Goal: Task Accomplishment & Management: Use online tool/utility

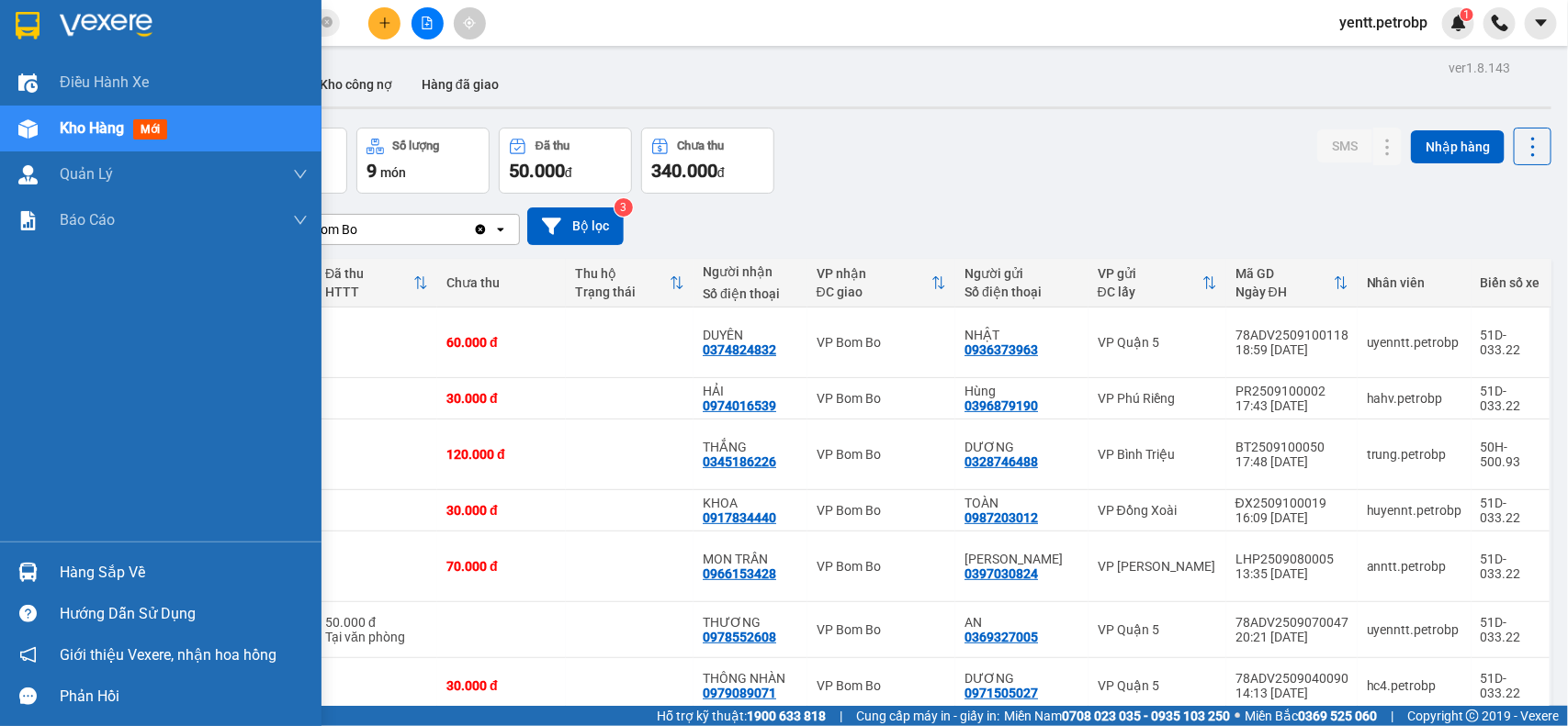
click at [94, 572] on div "Hàng sắp về" at bounding box center [184, 573] width 248 height 27
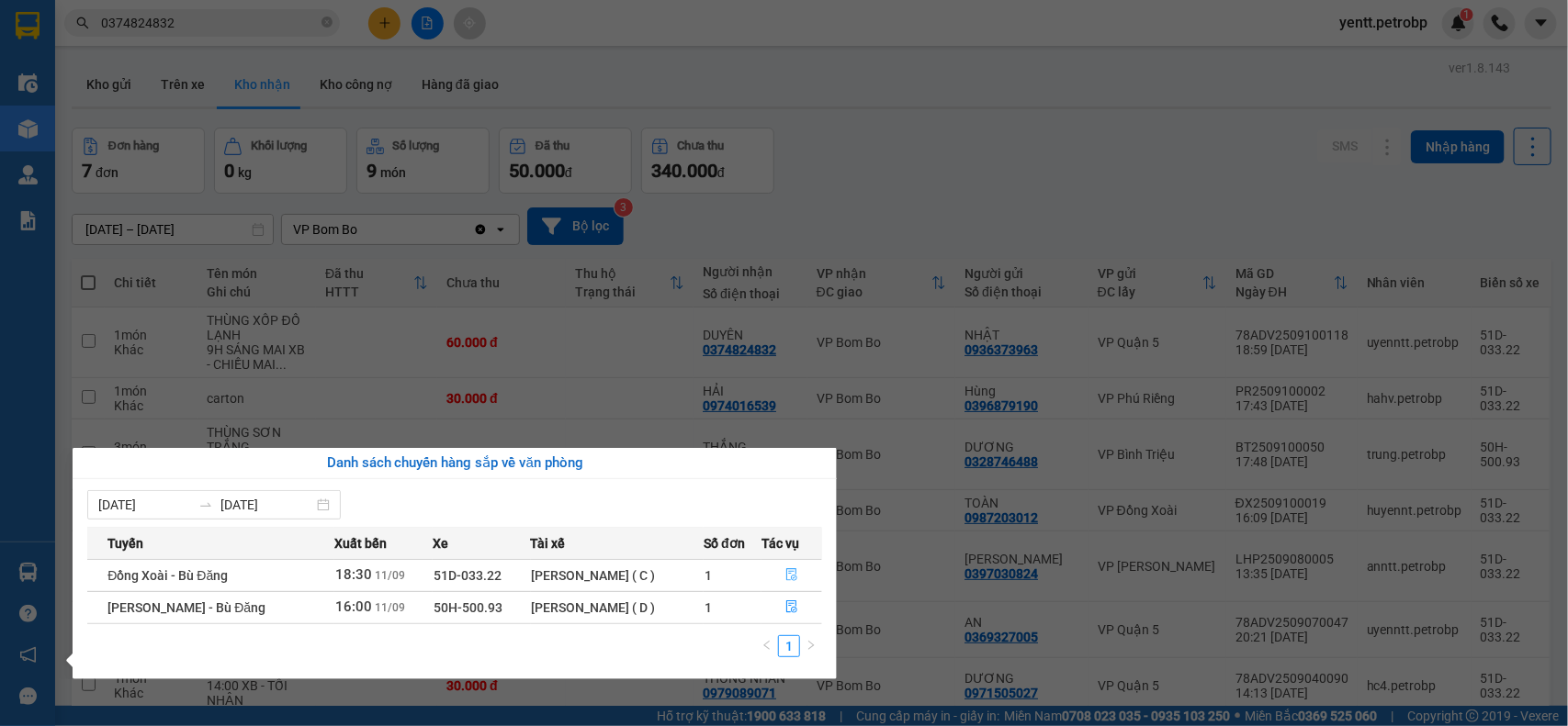
click at [796, 580] on icon "file-done" at bounding box center [792, 575] width 11 height 13
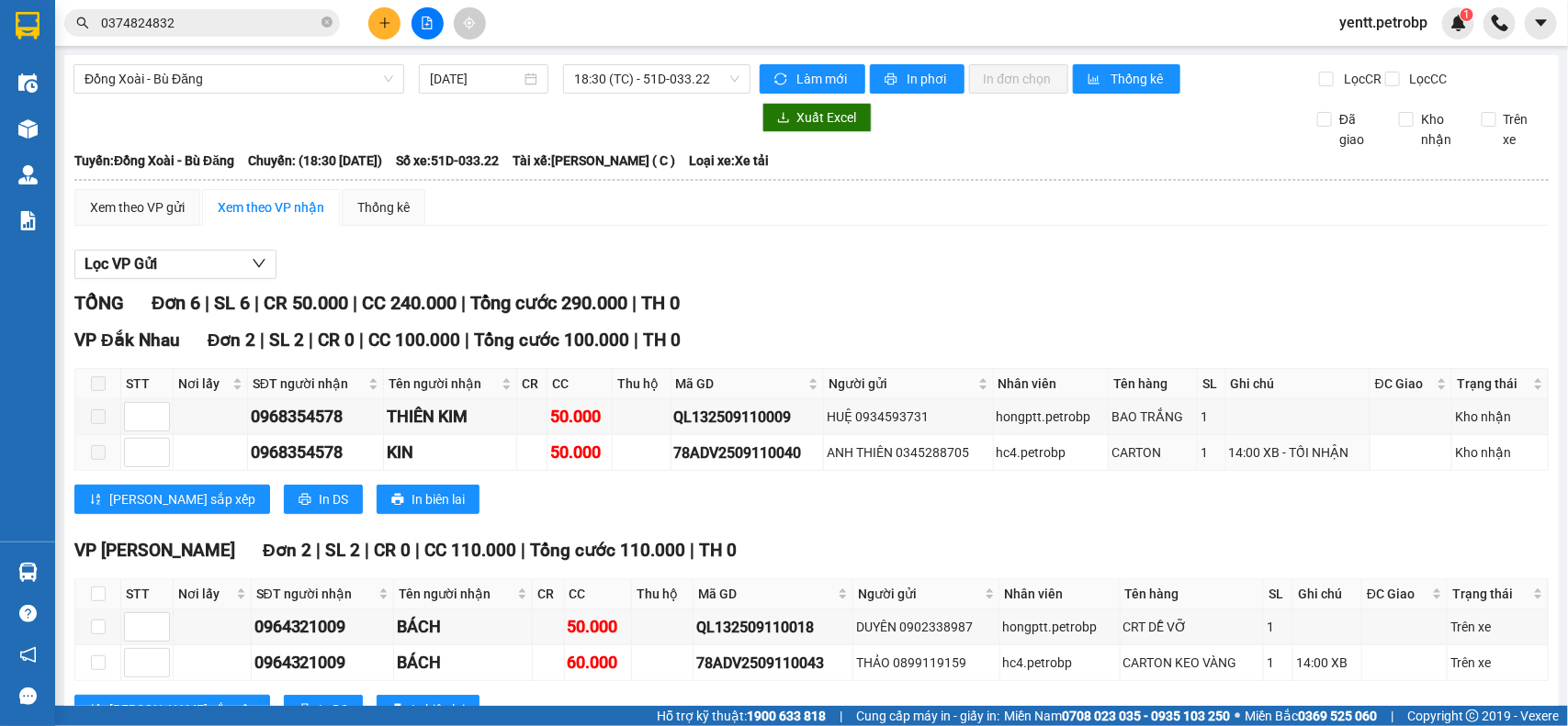
scroll to position [345, 0]
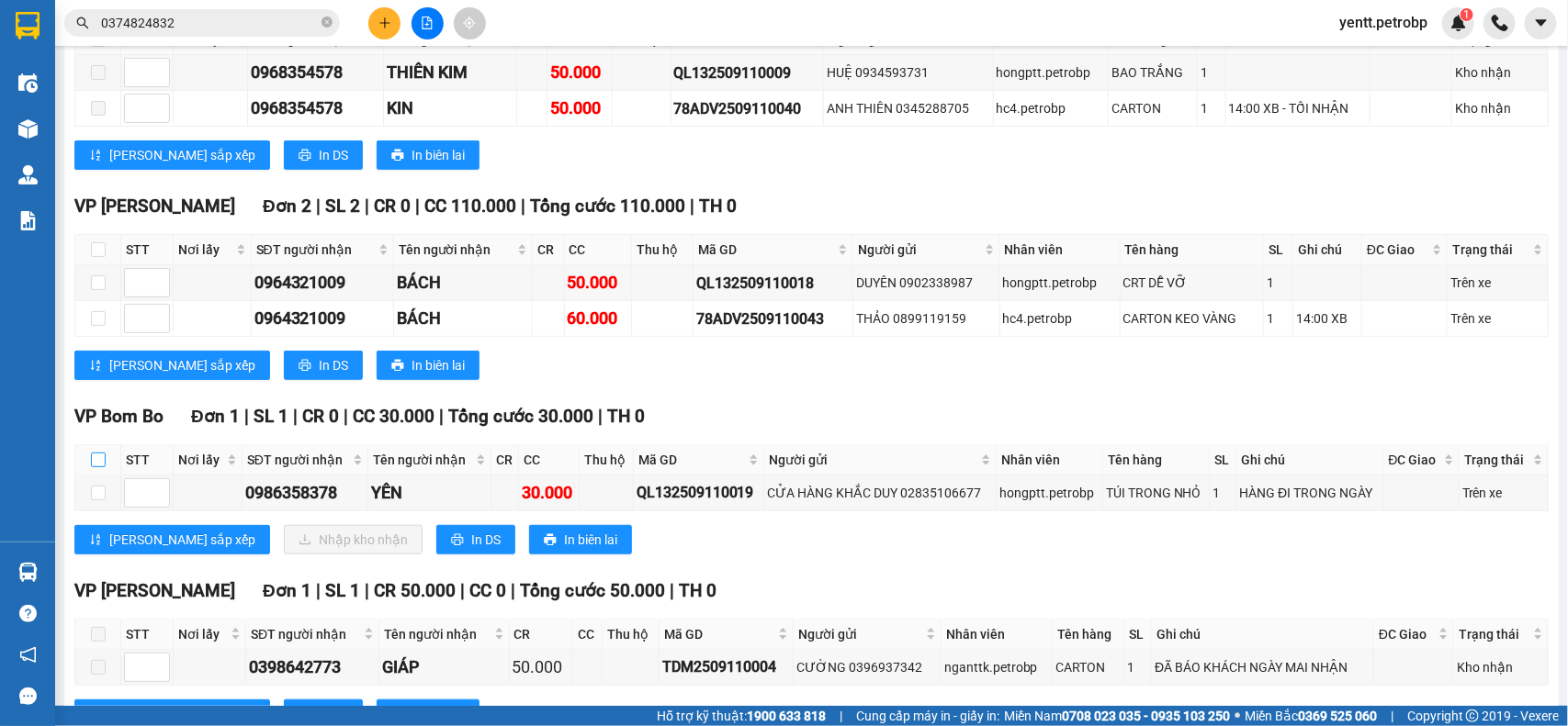
click at [95, 468] on input "checkbox" at bounding box center [99, 460] width 15 height 15
checkbox input "true"
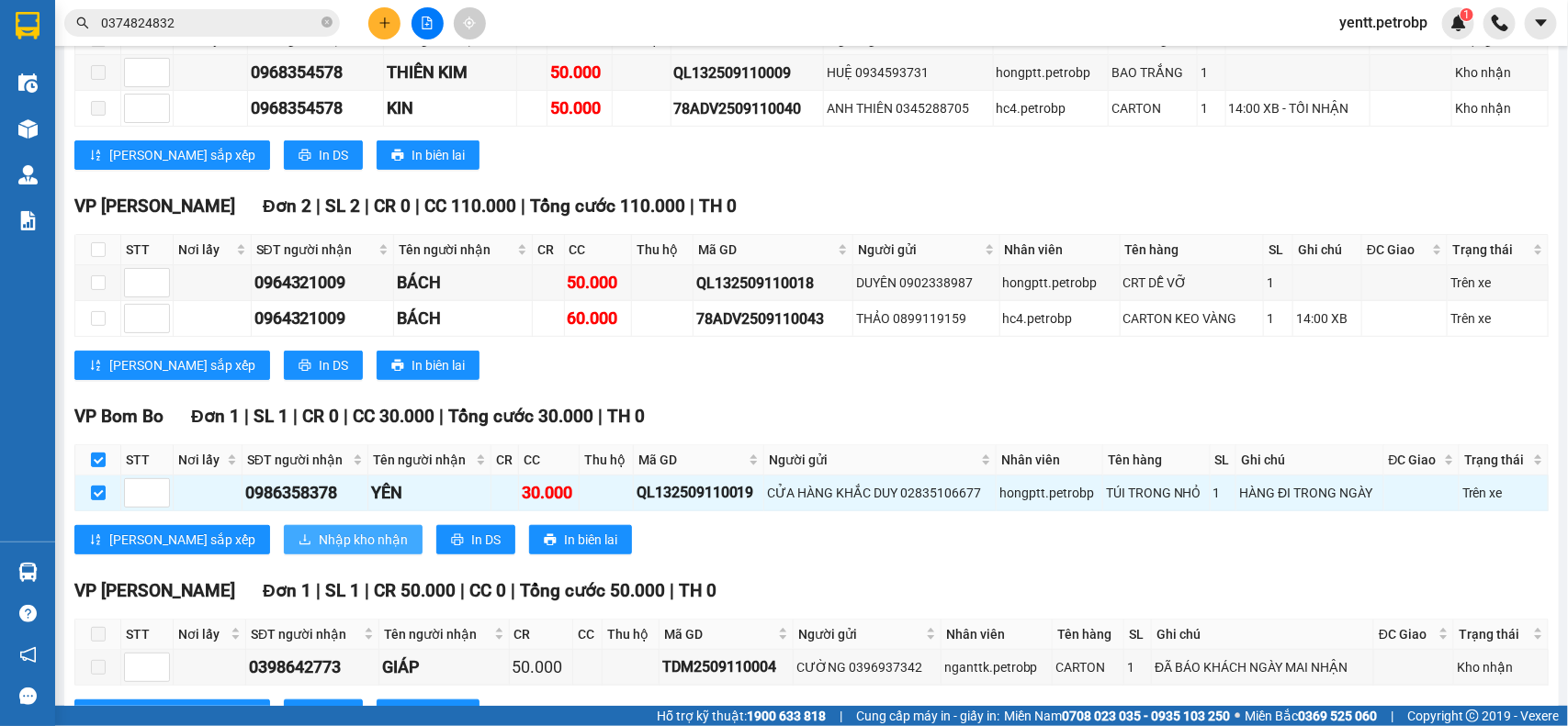
click at [318, 550] on span "Nhập kho nhận" at bounding box center [363, 540] width 89 height 21
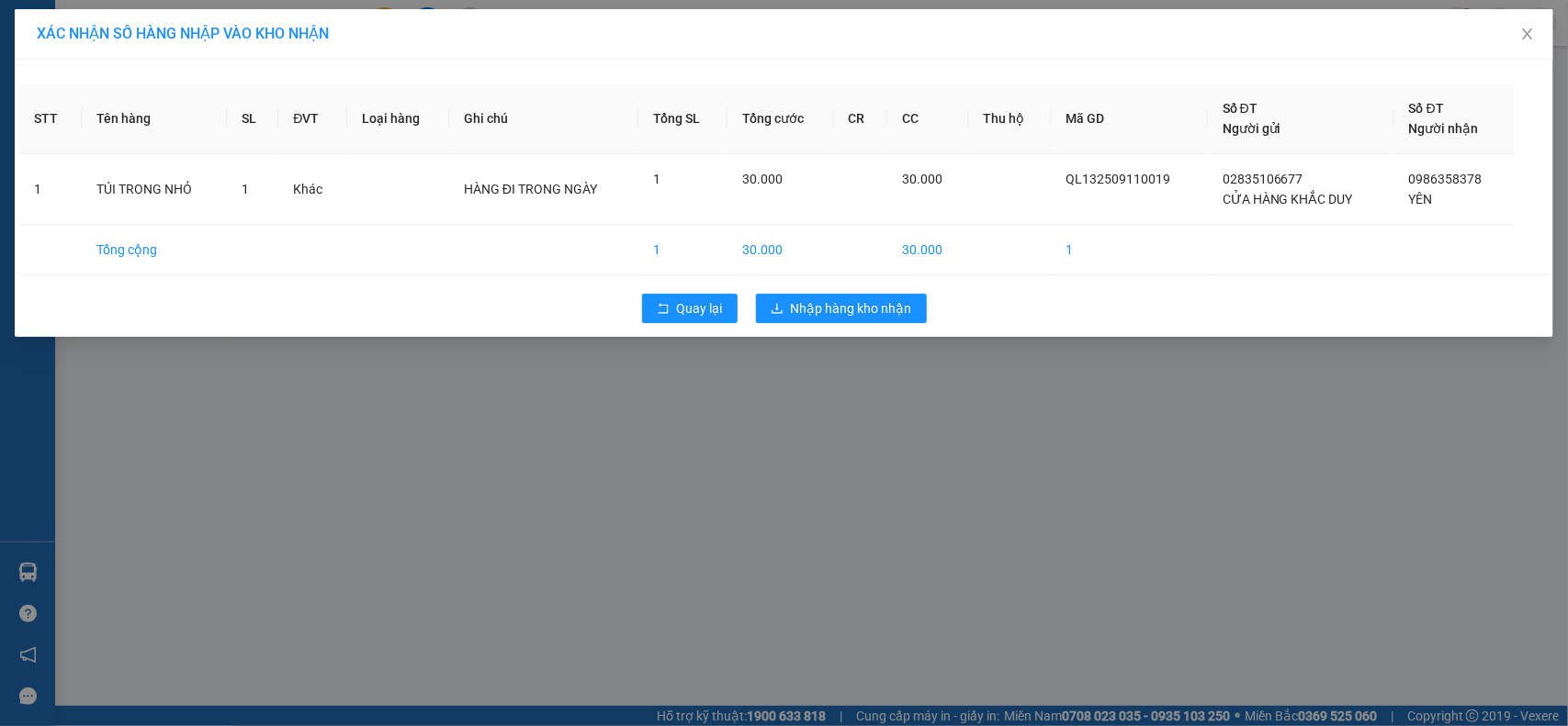
click at [875, 290] on div "Quay lại Nhập hàng kho nhận" at bounding box center [784, 308] width 1529 height 48
click at [871, 319] on button "Nhập hàng kho nhận" at bounding box center [842, 308] width 171 height 29
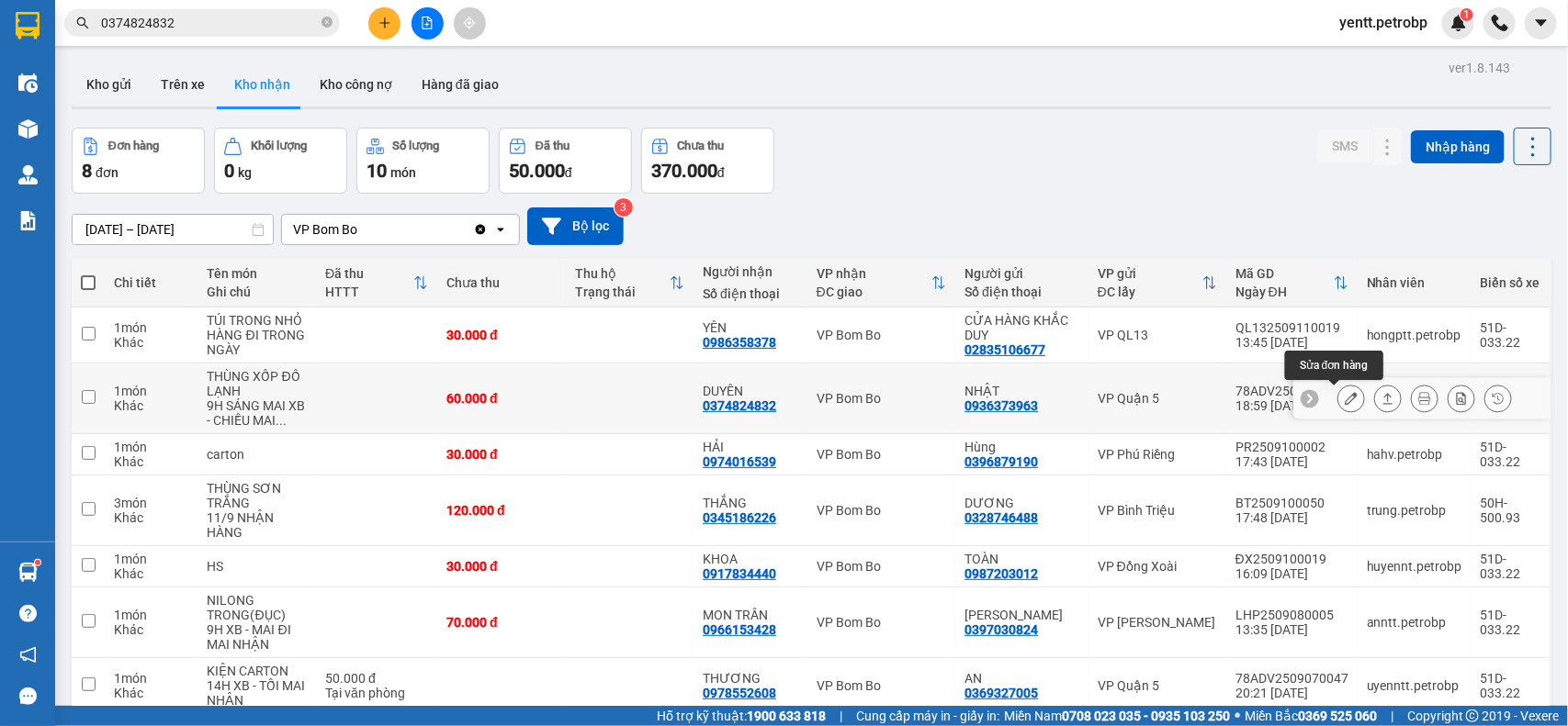
click at [1342, 402] on button at bounding box center [1351, 399] width 25 height 32
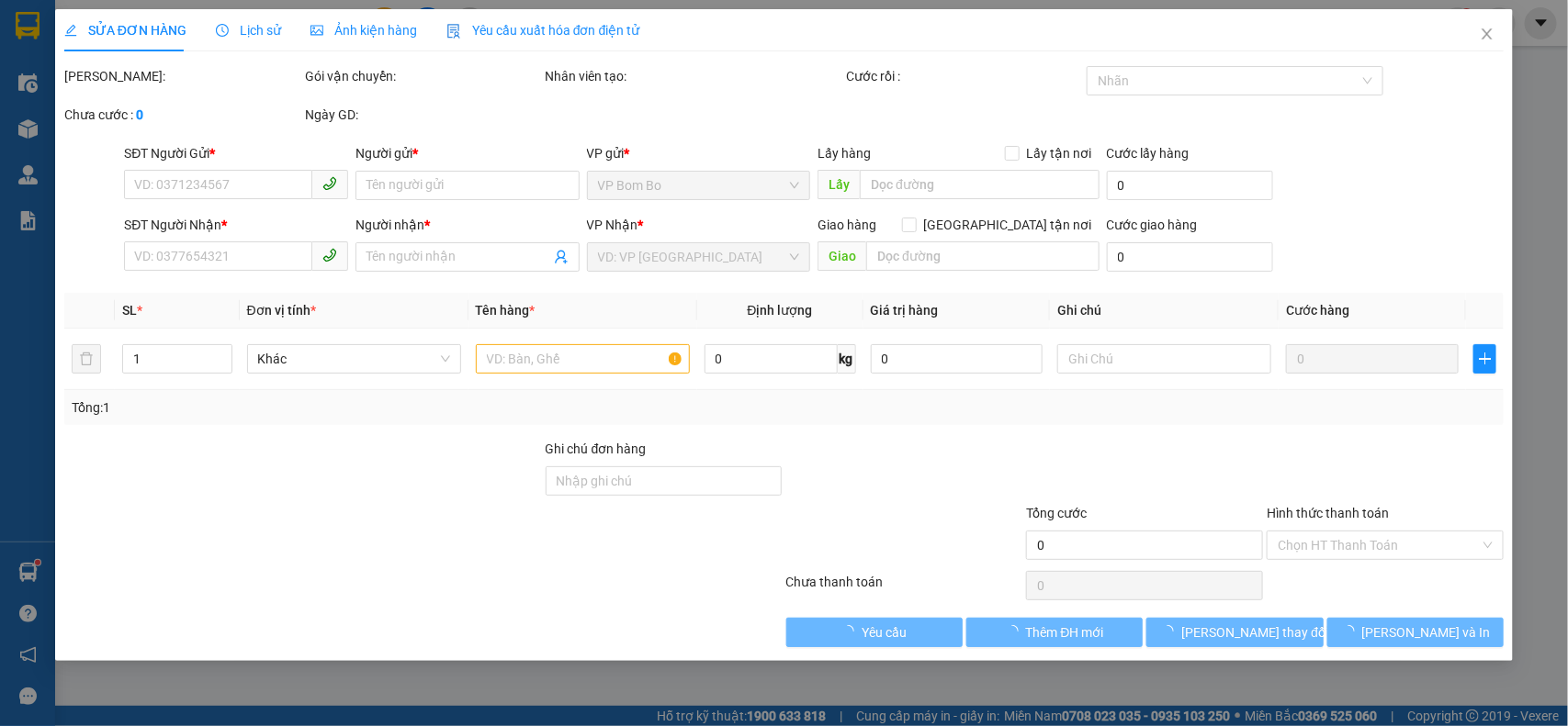
type input "0936373963"
type input "NHẬT"
type input "0374824832"
type input "DUYÊN"
type input "60.000"
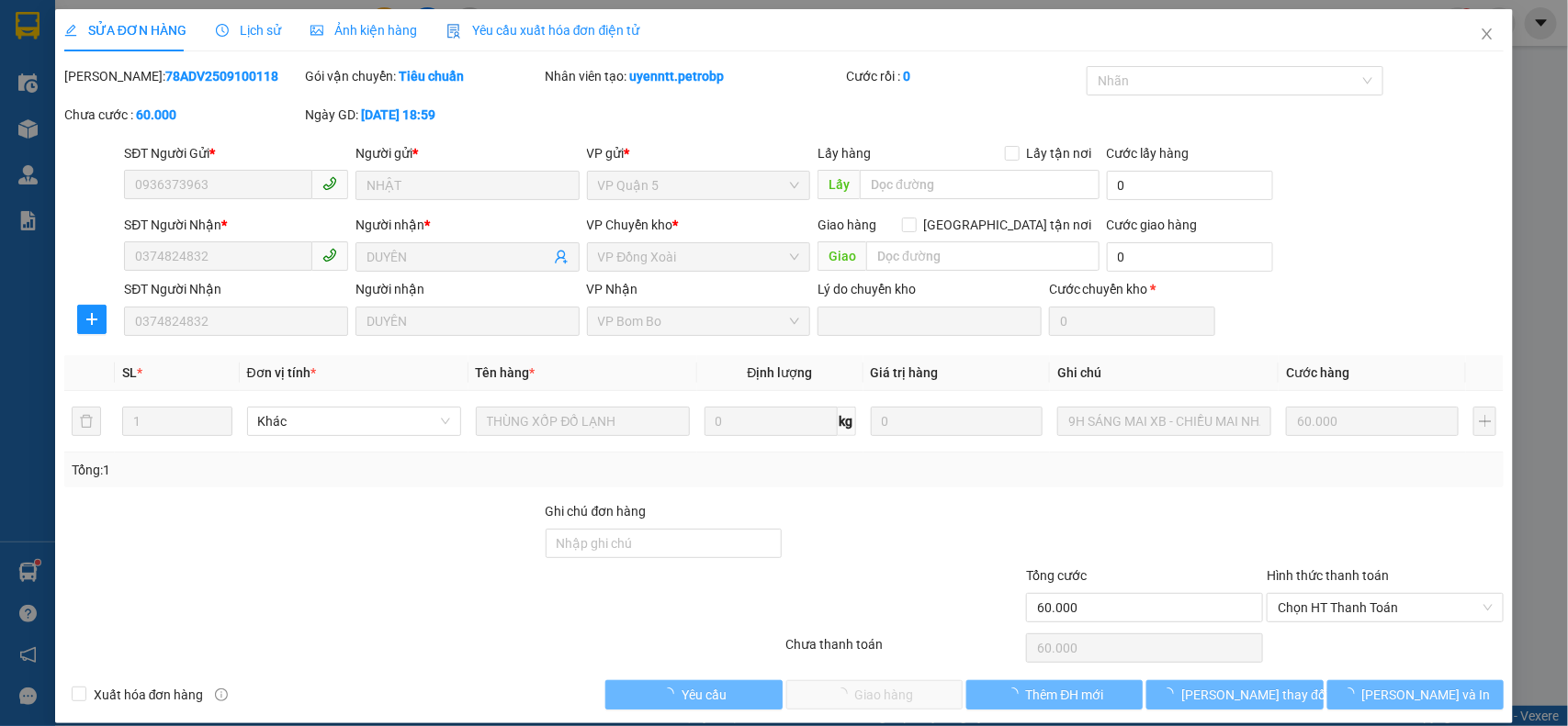
drag, startPoint x: 112, startPoint y: 75, endPoint x: 241, endPoint y: 83, distance: 129.2
click at [241, 83] on div "[PERSON_NAME]: 78ADV2509100118" at bounding box center [182, 76] width 237 height 21
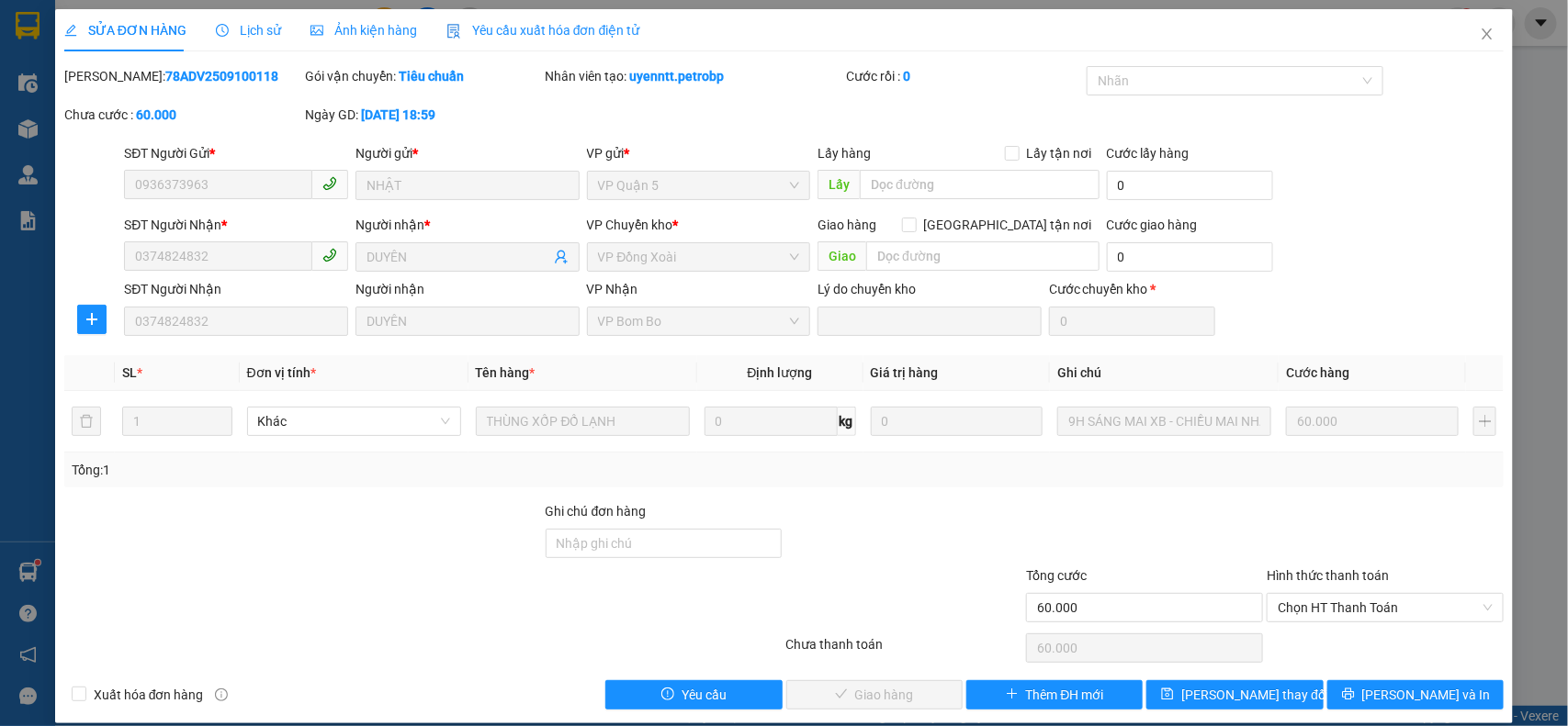
copy b "78ADV2509100118"
click at [1350, 616] on span "Chọn HT Thanh Toán" at bounding box center [1385, 608] width 215 height 27
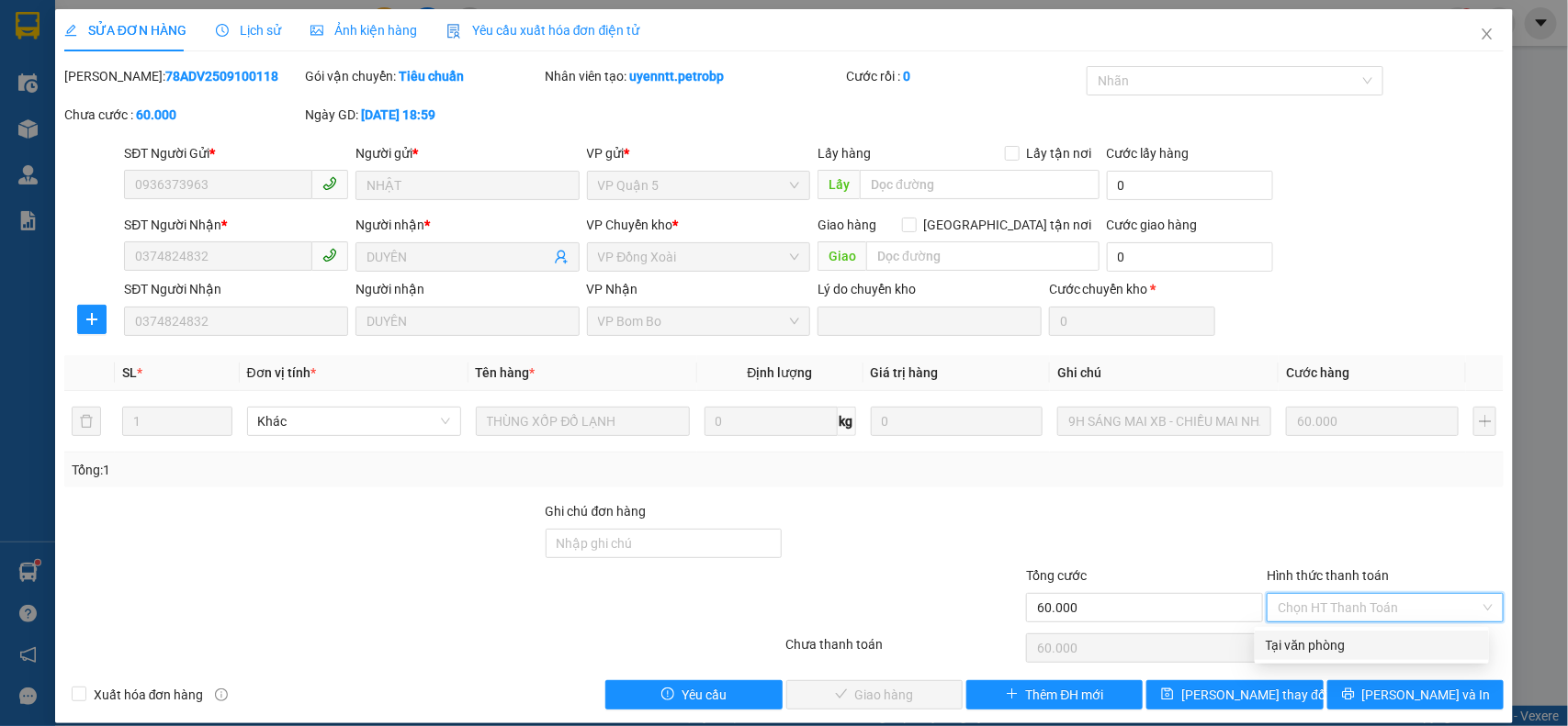
click at [1303, 643] on div "Tại văn phòng" at bounding box center [1372, 646] width 212 height 21
type input "0"
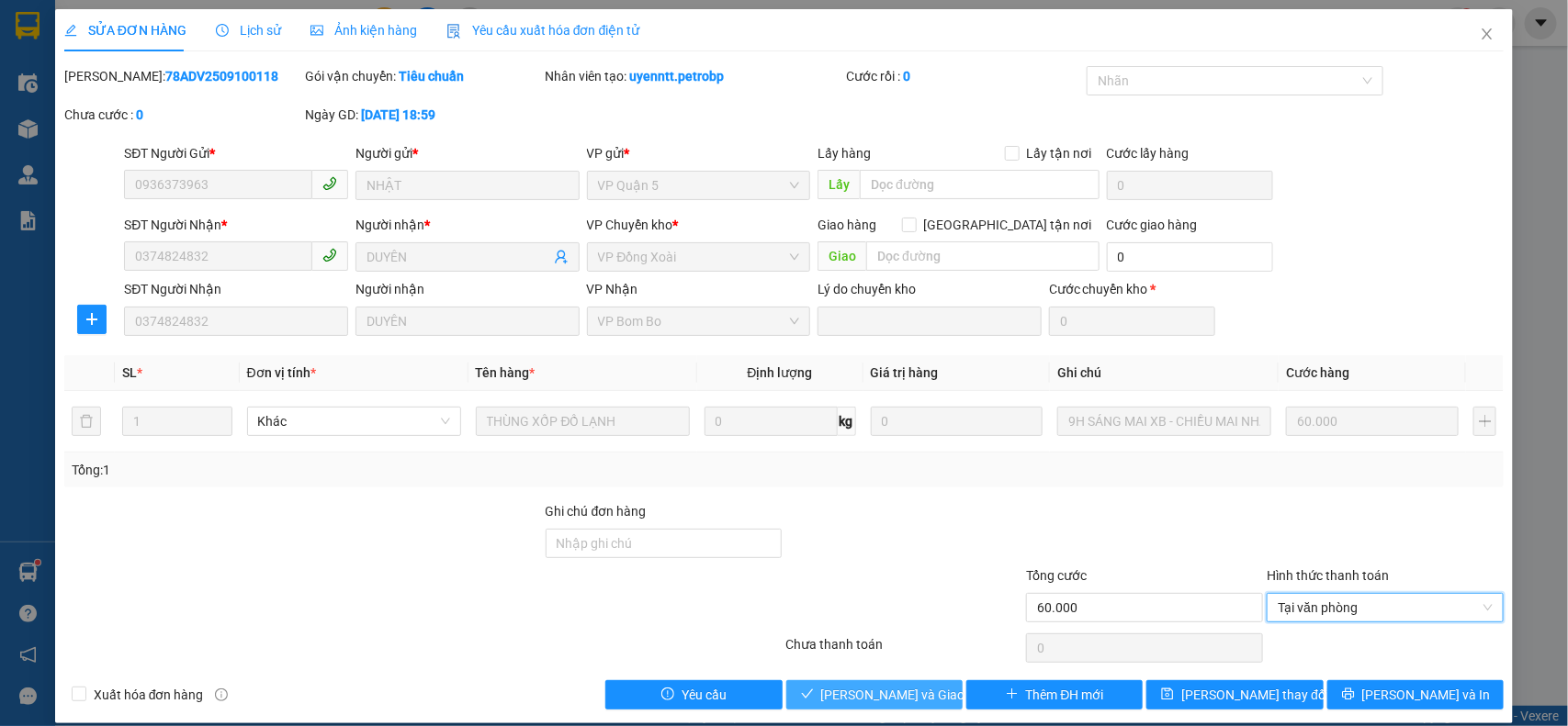
click at [868, 704] on span "[PERSON_NAME] và Giao hàng" at bounding box center [909, 695] width 177 height 21
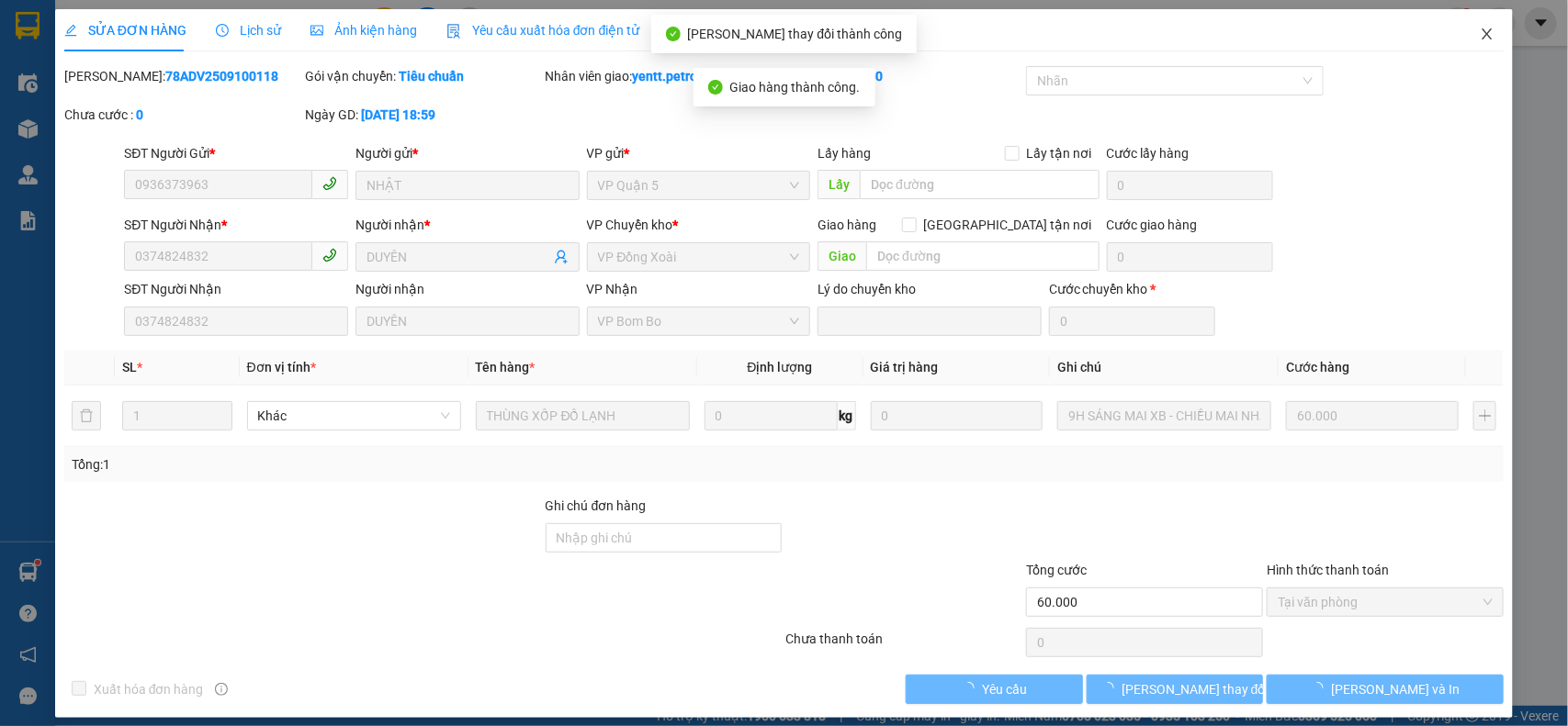
click at [1480, 39] on icon "close" at bounding box center [1487, 34] width 15 height 15
